Goal: Find specific page/section: Find specific page/section

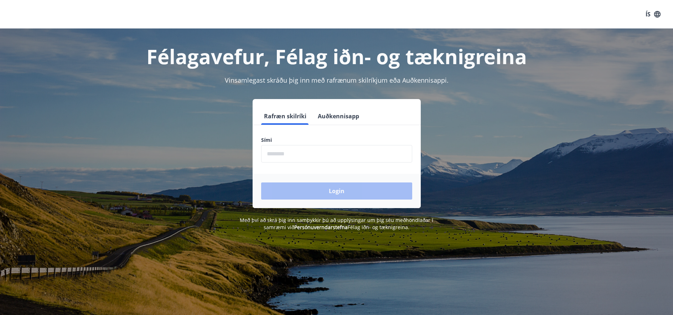
click at [301, 156] on input "phone" at bounding box center [336, 153] width 151 height 17
type input "********"
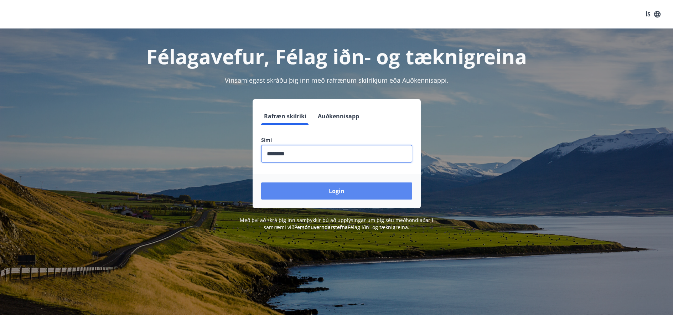
click at [306, 189] on button "Login" at bounding box center [336, 190] width 151 height 17
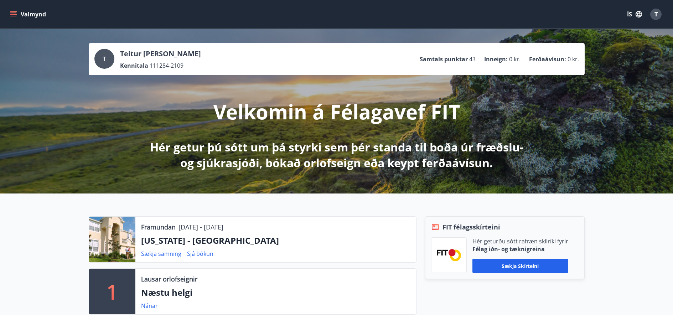
scroll to position [107, 0]
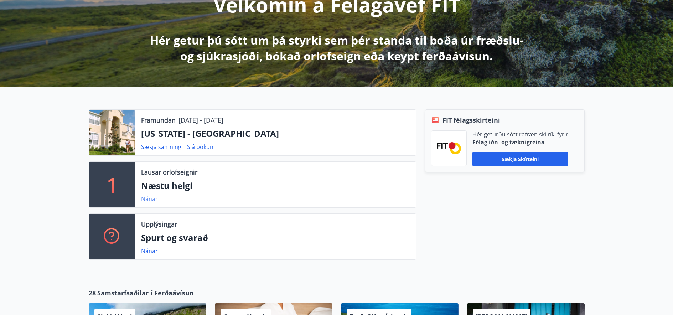
click at [143, 197] on link "Nánar" at bounding box center [149, 199] width 17 height 8
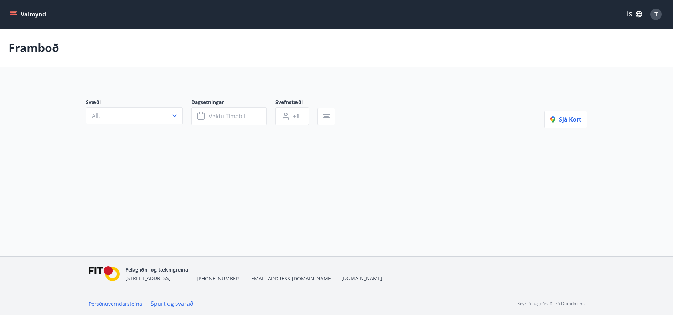
type input "*"
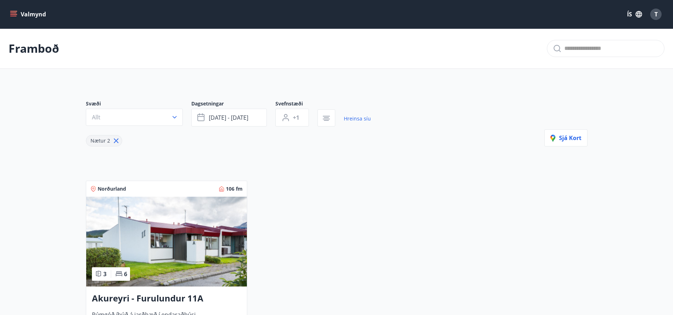
click at [17, 13] on button "Valmynd" at bounding box center [29, 14] width 40 height 13
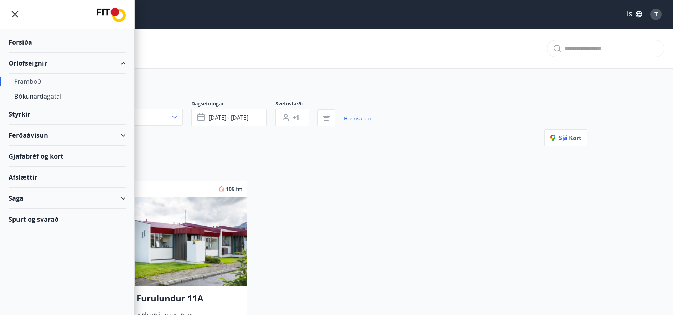
click at [17, 179] on div "Afslættir" at bounding box center [67, 177] width 117 height 21
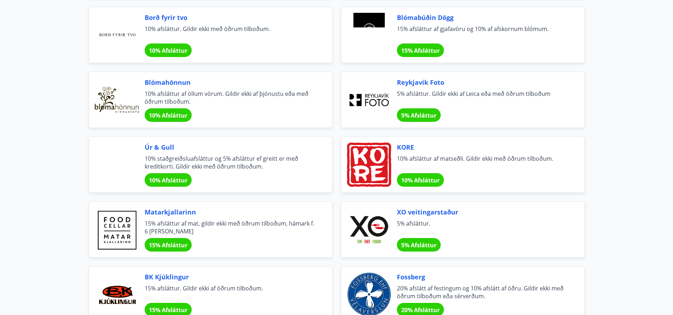
scroll to position [855, 0]
